Goal: Task Accomplishment & Management: Manage account settings

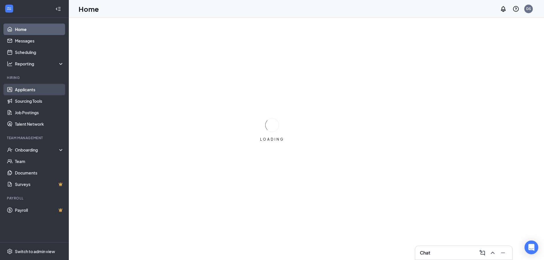
click at [30, 91] on link "Applicants" at bounding box center [39, 89] width 49 height 11
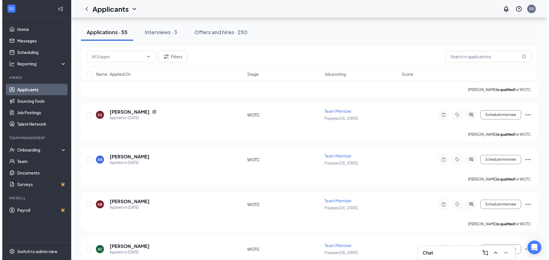
scroll to position [603, 0]
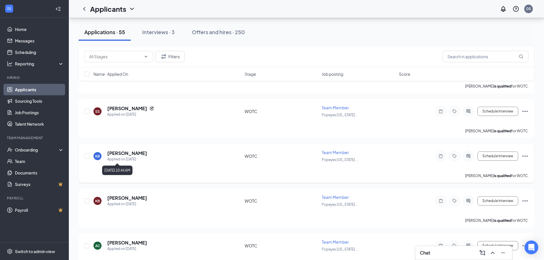
click at [113, 159] on div "Applied on [DATE]" at bounding box center [127, 159] width 40 height 6
click at [108, 154] on h5 "[PERSON_NAME]" at bounding box center [127, 153] width 40 height 6
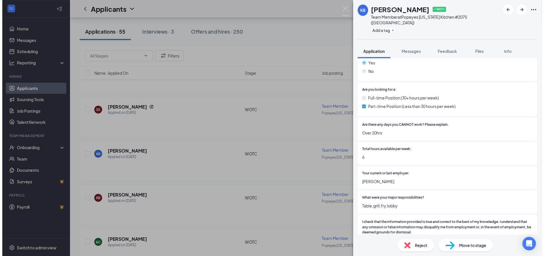
scroll to position [172, 0]
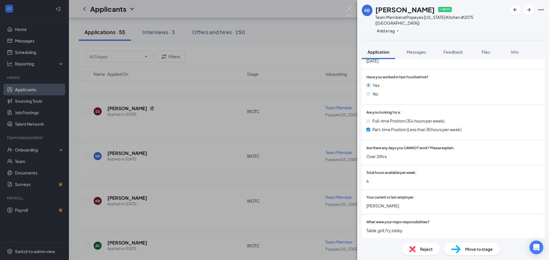
drag, startPoint x: 354, startPoint y: 38, endPoint x: 332, endPoint y: 12, distance: 34.4
click at [332, 12] on div "KB [PERSON_NAME] ✔ WOTC Team Member at Popeyes [US_STATE] Kitchen #2075 (Pascag…" at bounding box center [274, 130] width 549 height 260
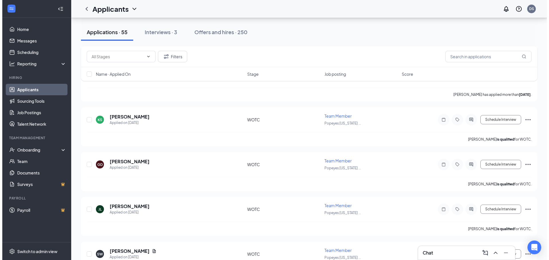
scroll to position [1435, 0]
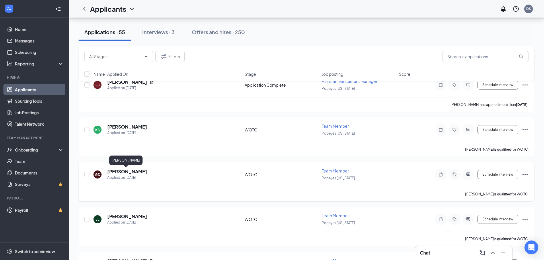
click at [117, 173] on h5 "[PERSON_NAME]" at bounding box center [127, 171] width 40 height 6
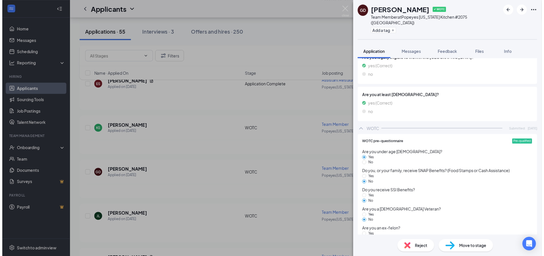
scroll to position [601, 0]
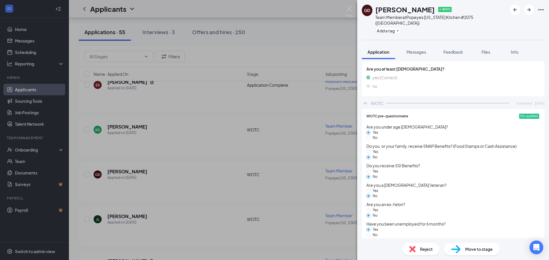
click at [326, 216] on div "GD [PERSON_NAME] ✔ WOTC Team Member at Popeyes [US_STATE] Kitchen #2075 (Pascag…" at bounding box center [274, 130] width 549 height 260
